Goal: Transaction & Acquisition: Purchase product/service

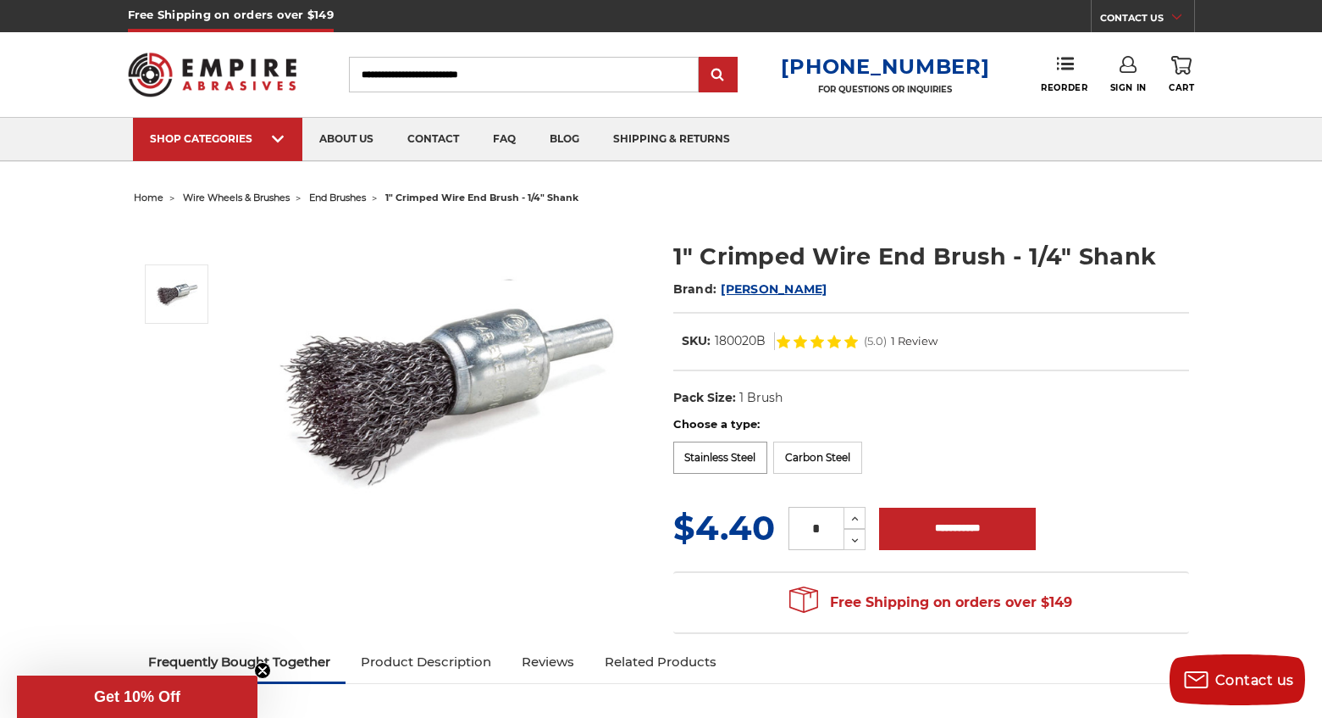
click at [740, 465] on label "Stainless Steel" at bounding box center [721, 457] width 95 height 32
click at [806, 459] on label "Carbon Steel" at bounding box center [817, 457] width 89 height 32
click at [829, 527] on input "*" at bounding box center [816, 528] width 55 height 43
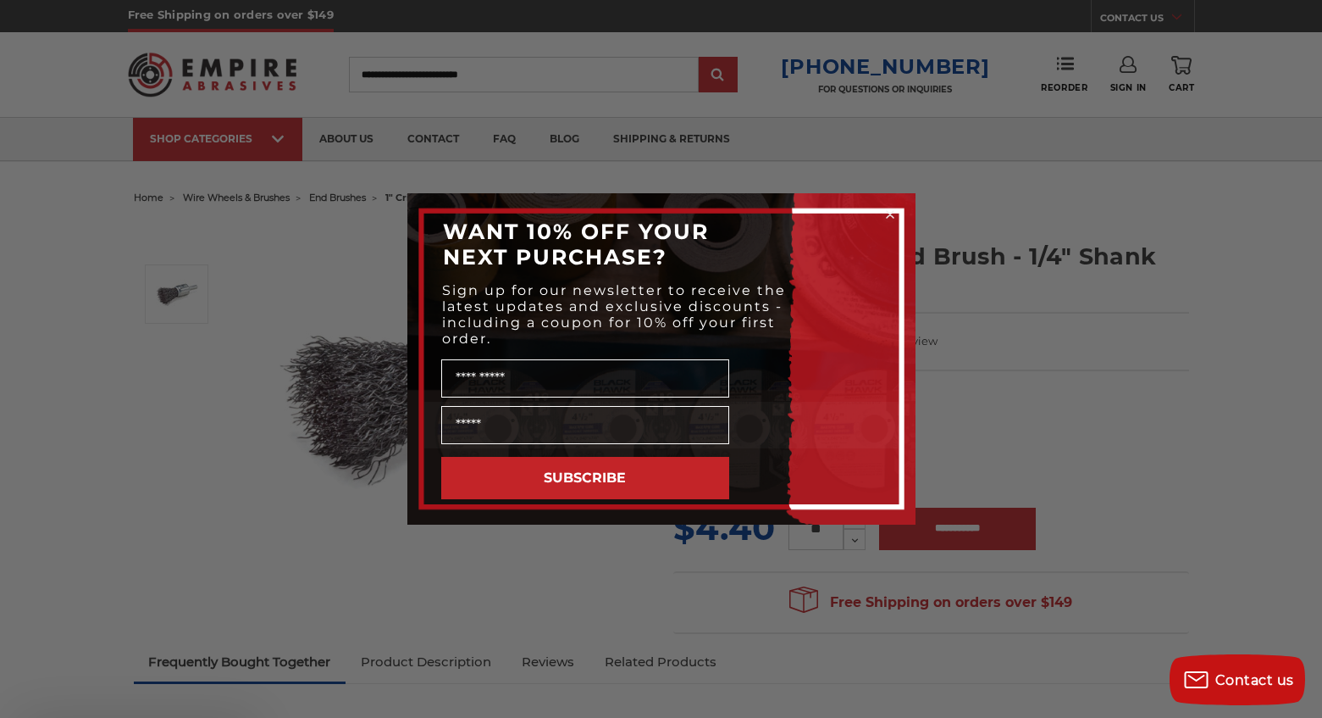
type input "**"
click at [890, 218] on circle "Close dialog" at bounding box center [890, 215] width 16 height 16
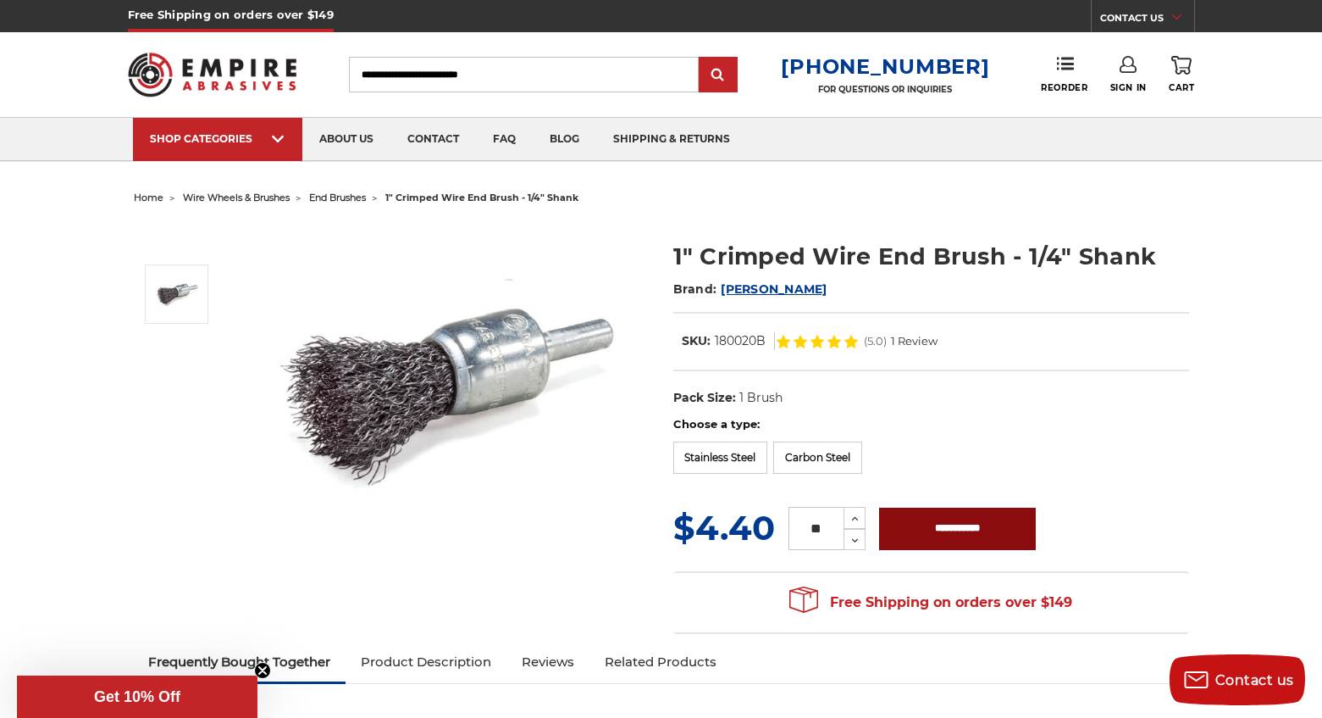
click at [947, 531] on input "**********" at bounding box center [957, 528] width 157 height 42
type input "**********"
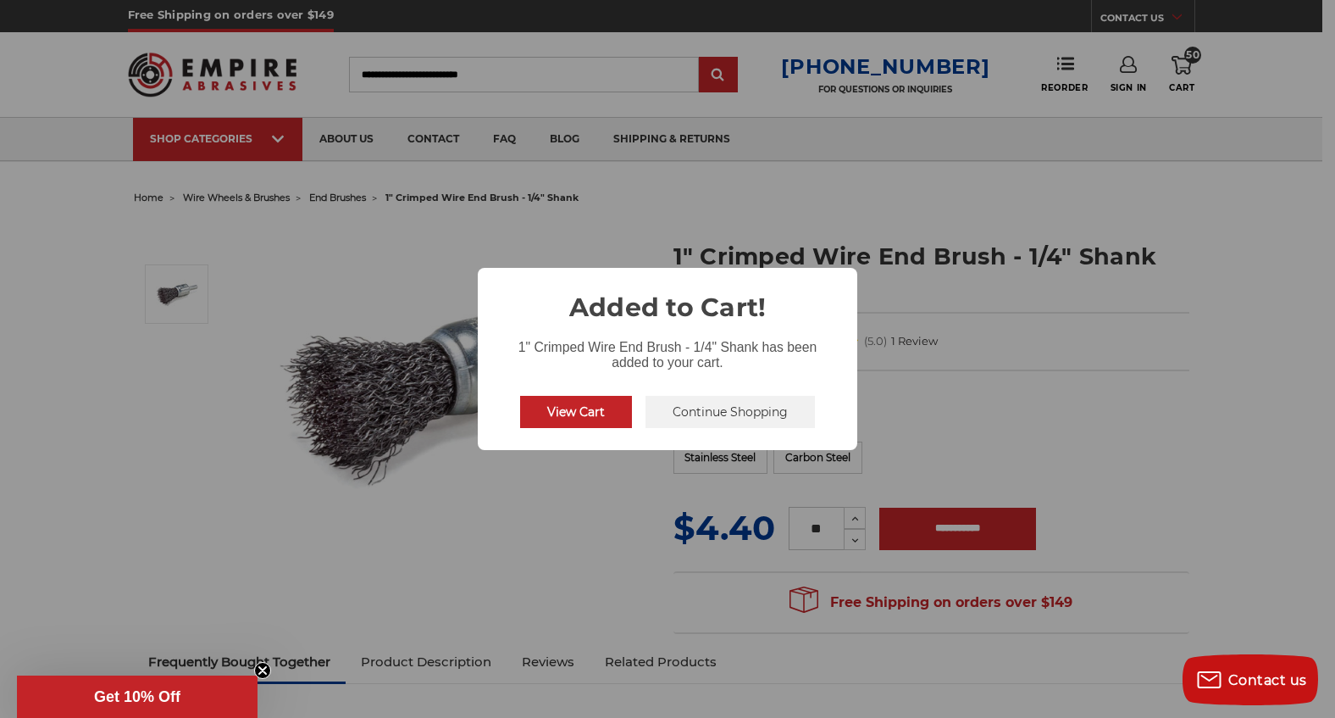
click at [602, 412] on button "View Cart" at bounding box center [576, 412] width 112 height 32
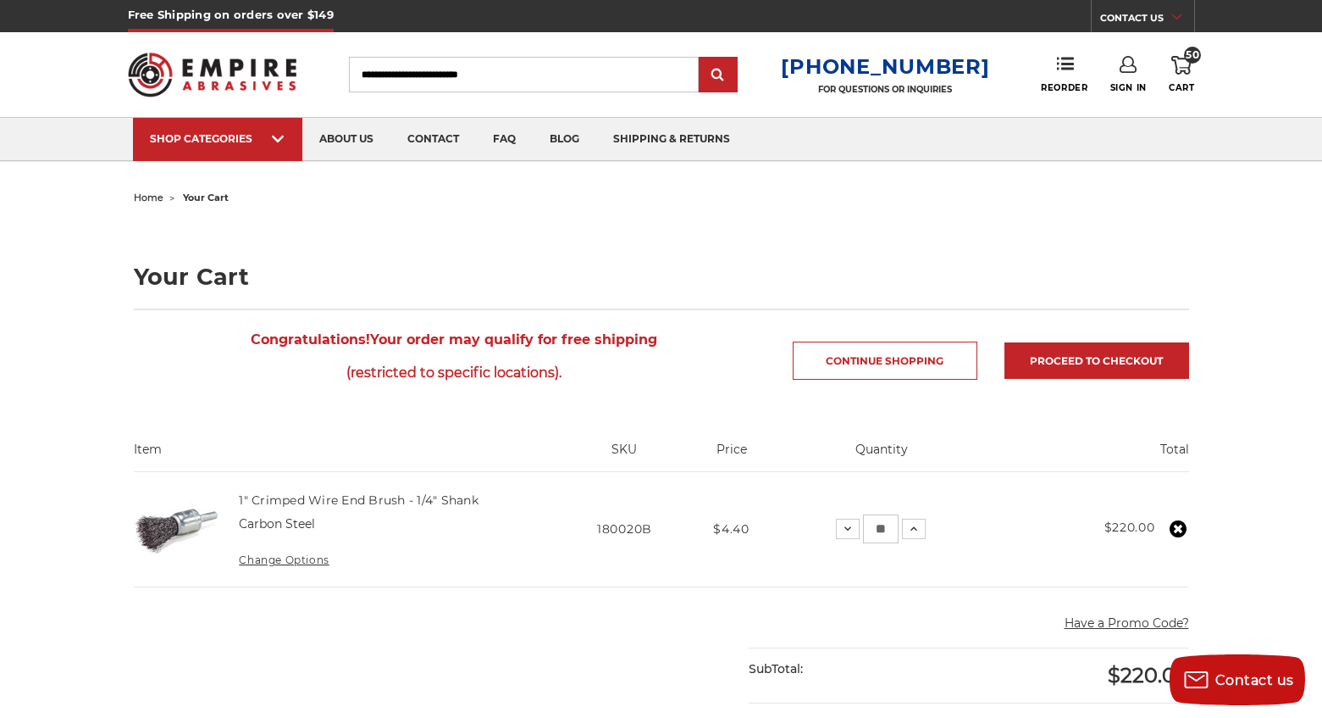
click at [458, 507] on h4 "1" Crimped Wire End Brush - 1/4" Shank" at bounding box center [359, 500] width 240 height 20
click at [460, 502] on link "1" Crimped Wire End Brush - 1/4" Shank" at bounding box center [359, 499] width 240 height 15
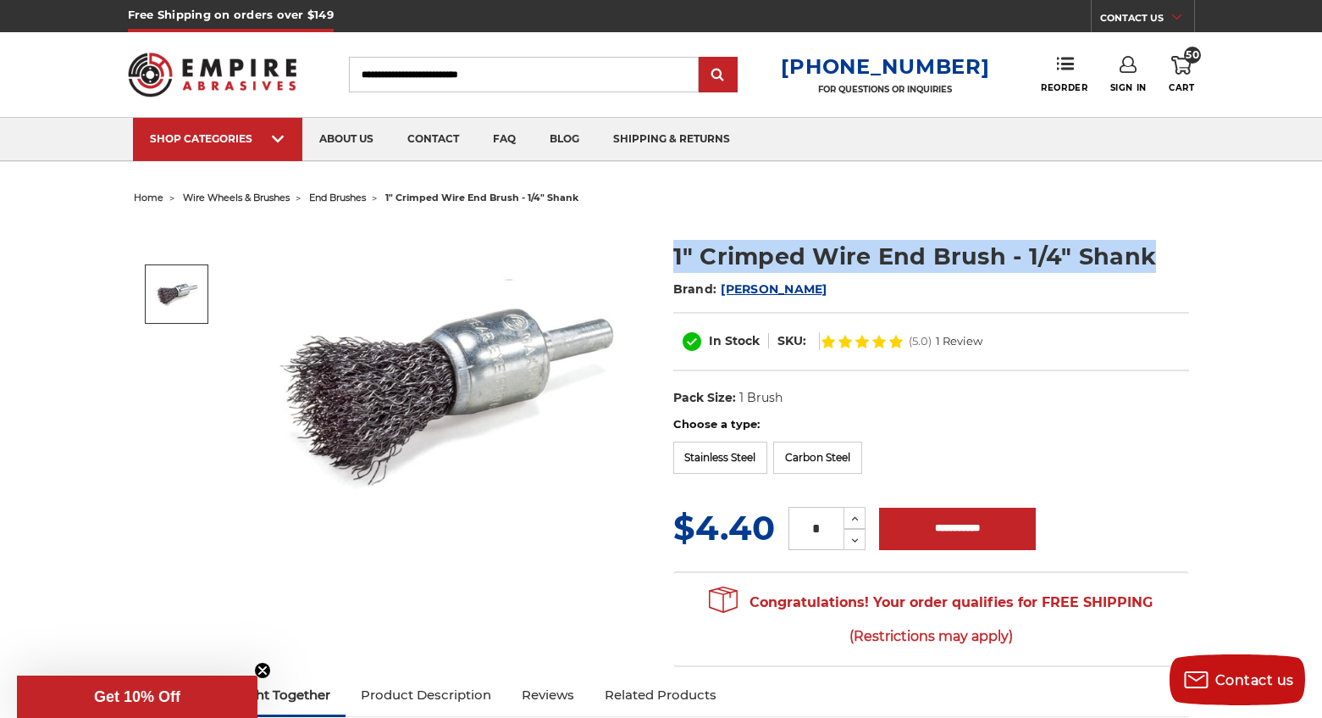
drag, startPoint x: 668, startPoint y: 252, endPoint x: 1156, endPoint y: 256, distance: 488.0
click at [1156, 256] on section "1" Crimped Wire End Brush - 1/4" Shank Brand: Mercer In Stock SKU: (5.0) 1 Revi…" at bounding box center [932, 319] width 540 height 194
copy h1 "1" Crimped Wire End Brush - 1/4" Shank"
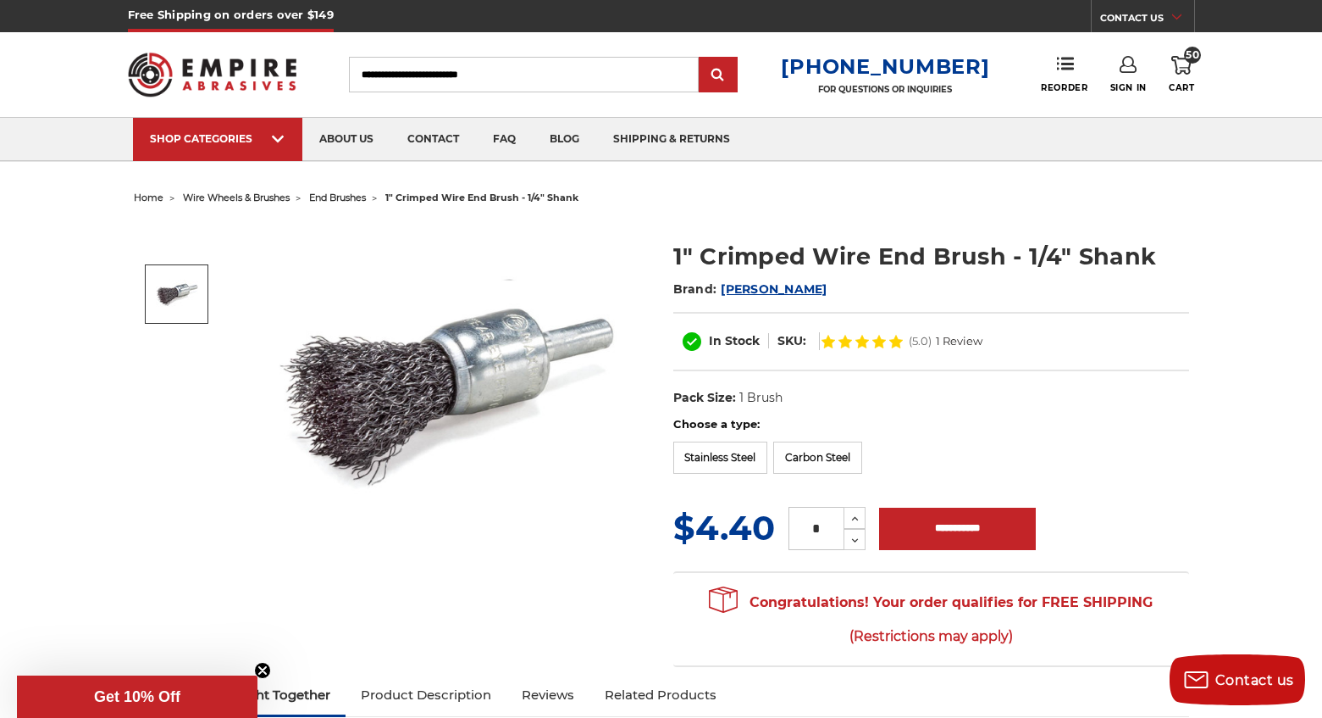
click at [892, 399] on dl "UPC: Pack Size: 1 Brush Size: 1" Tool: Die Grinder Tool: Power Drill Material: …" at bounding box center [932, 398] width 516 height 36
click at [823, 460] on label "Carbon Steel" at bounding box center [817, 457] width 89 height 32
drag, startPoint x: 716, startPoint y: 342, endPoint x: 769, endPoint y: 344, distance: 53.4
click at [769, 344] on dl "SKU: 180020B" at bounding box center [725, 341] width 102 height 18
copy dd "180020B"
